Goal: Information Seeking & Learning: Learn about a topic

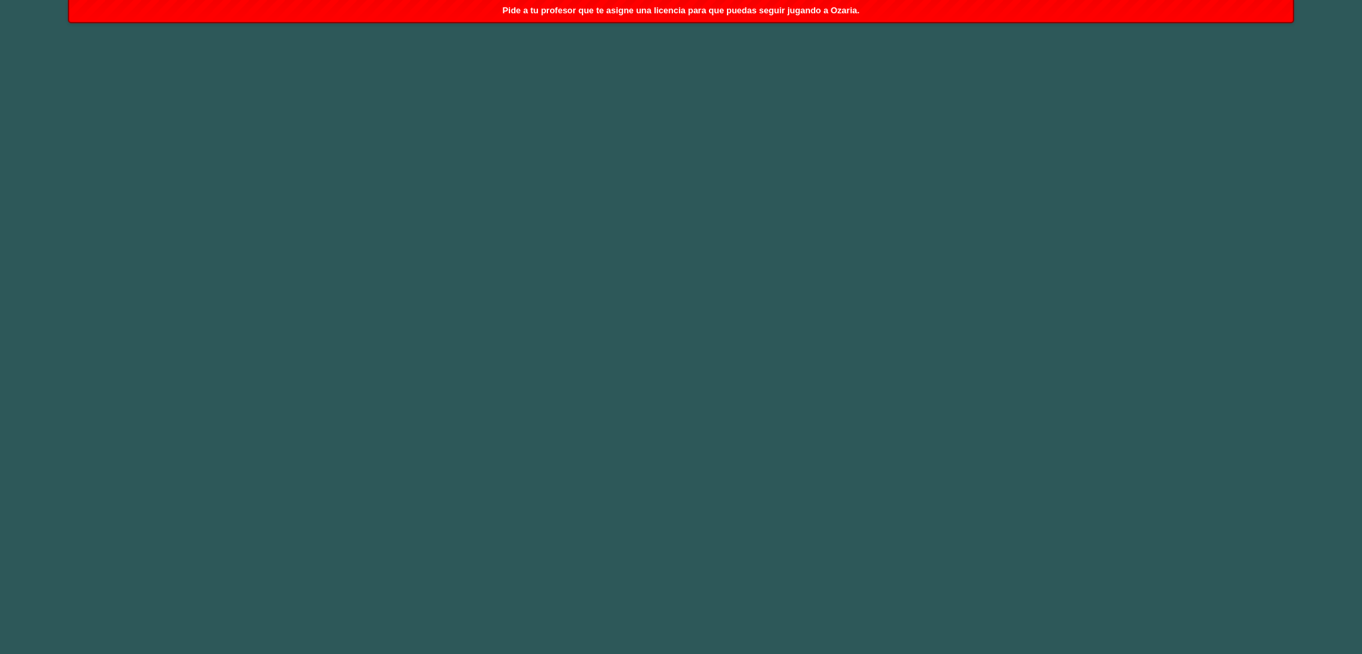
click at [561, 3] on div "Pide a tu profesor que te asigne una licencia para que puedas seguir jugando a …" at bounding box center [680, 11] width 1223 height 22
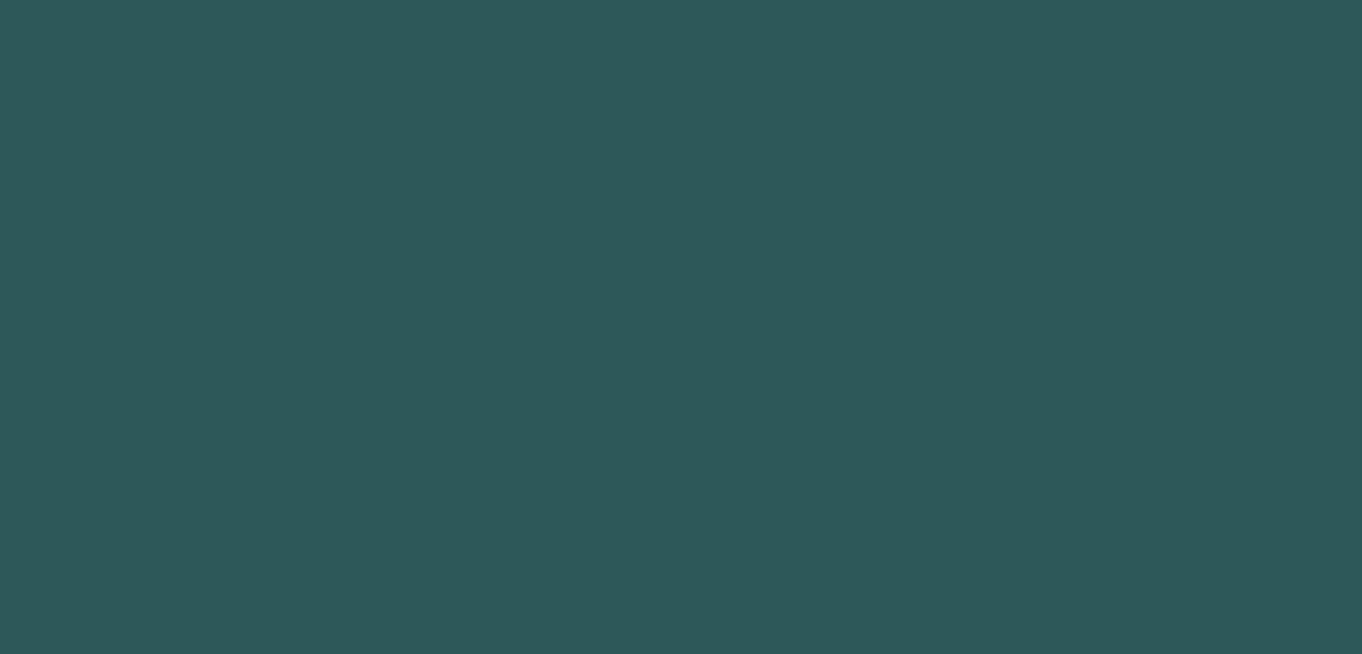
click at [519, 237] on body "Original text Rate this translation Your feedback will be used to help improve …" at bounding box center [681, 327] width 1362 height 654
click at [523, 237] on body "Original text Rate this translation Your feedback will be used to help improve …" at bounding box center [681, 327] width 1362 height 654
drag, startPoint x: 523, startPoint y: 237, endPoint x: 1192, endPoint y: 396, distance: 686.9
click at [1192, 396] on body "Original text Rate this translation Your feedback will be used to help improve …" at bounding box center [681, 327] width 1362 height 654
click at [1177, 384] on body "Original text Rate this translation Your feedback will be used to help improve …" at bounding box center [681, 327] width 1362 height 654
